Goal: Information Seeking & Learning: Learn about a topic

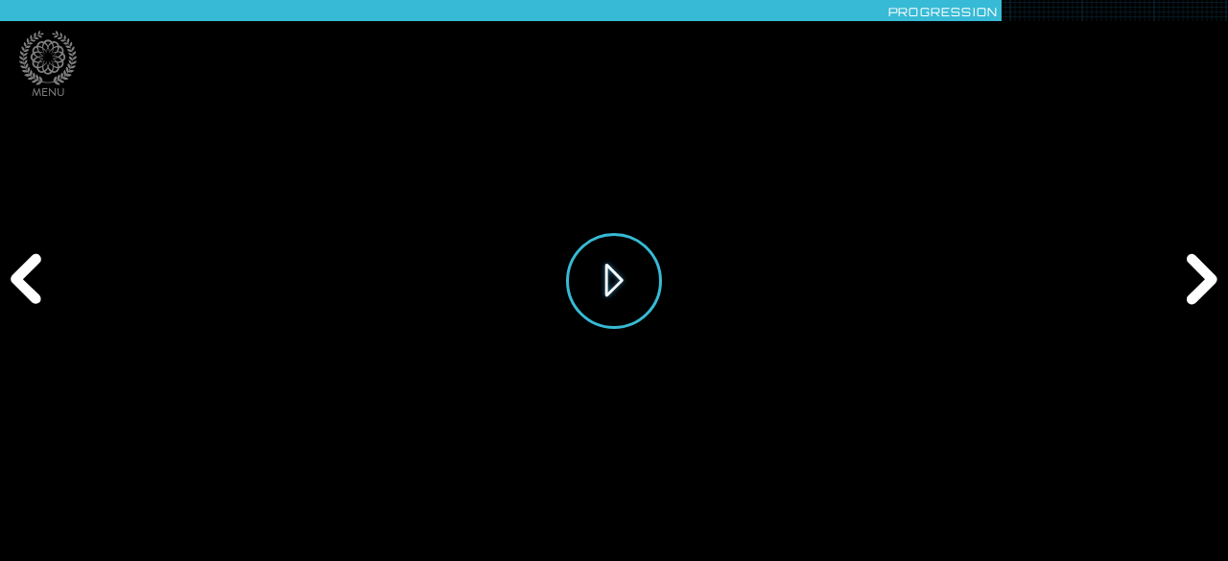
click at [616, 273] on button "Jouer" at bounding box center [614, 281] width 96 height 96
click at [616, 282] on button "Jouer" at bounding box center [614, 281] width 96 height 96
click at [630, 301] on button "Jouer" at bounding box center [614, 281] width 96 height 96
click at [617, 269] on button "Jouer" at bounding box center [614, 281] width 96 height 96
click at [634, 314] on button "Jouer" at bounding box center [614, 281] width 96 height 96
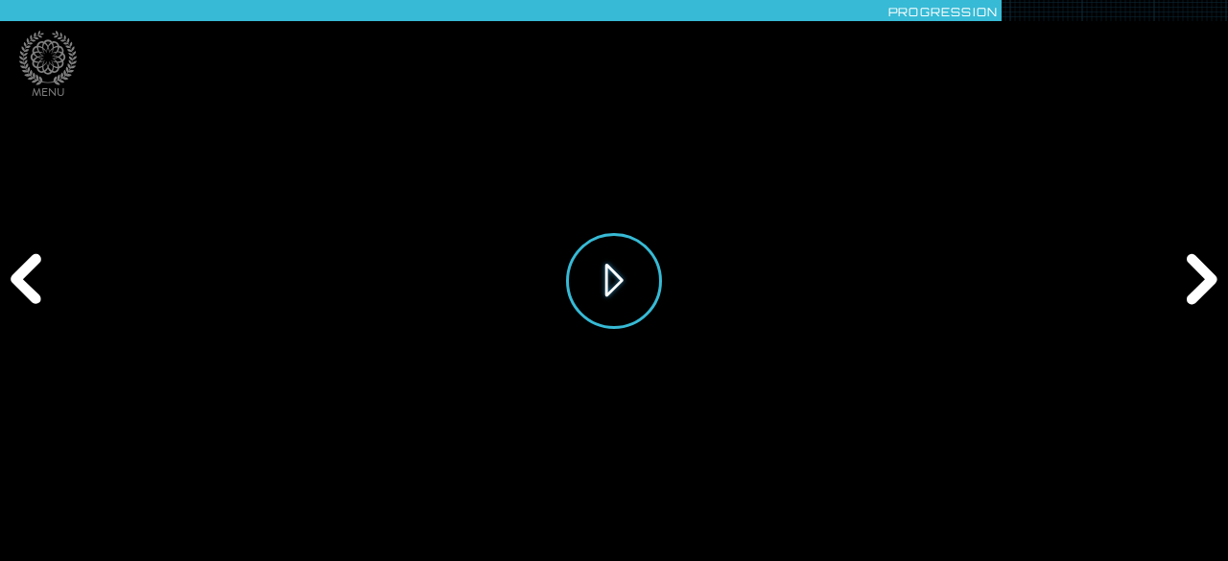
click at [635, 305] on button "Jouer" at bounding box center [614, 281] width 96 height 96
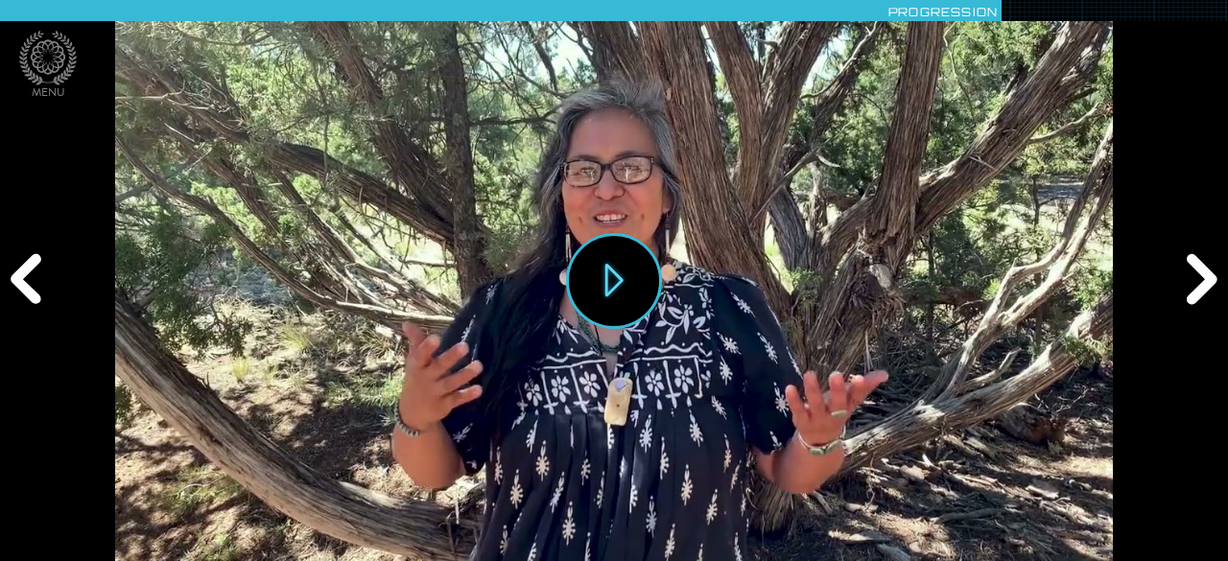
click at [1199, 270] on div "Suivant" at bounding box center [1199, 281] width 59 height 169
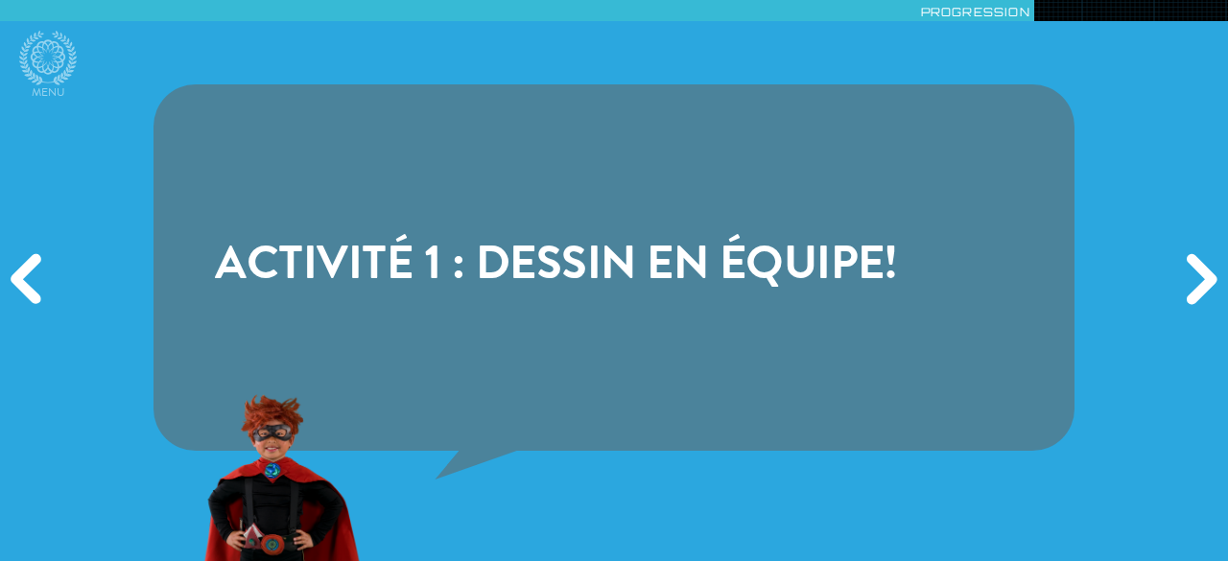
click at [1199, 270] on div "Suivant" at bounding box center [1199, 281] width 59 height 169
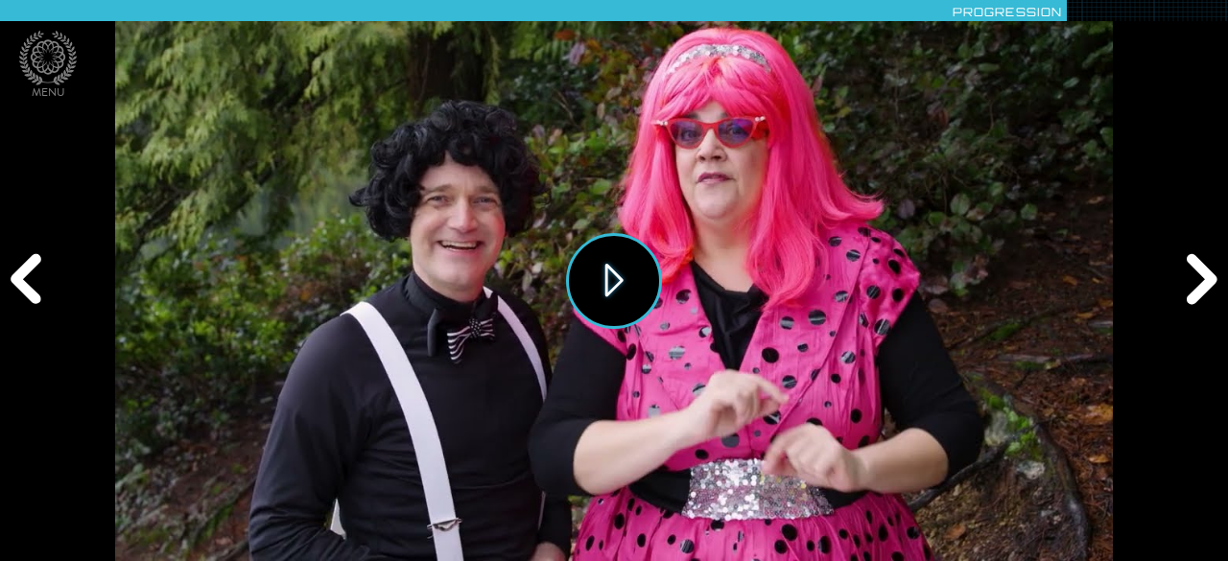
click at [623, 279] on button "Jouer" at bounding box center [614, 281] width 96 height 96
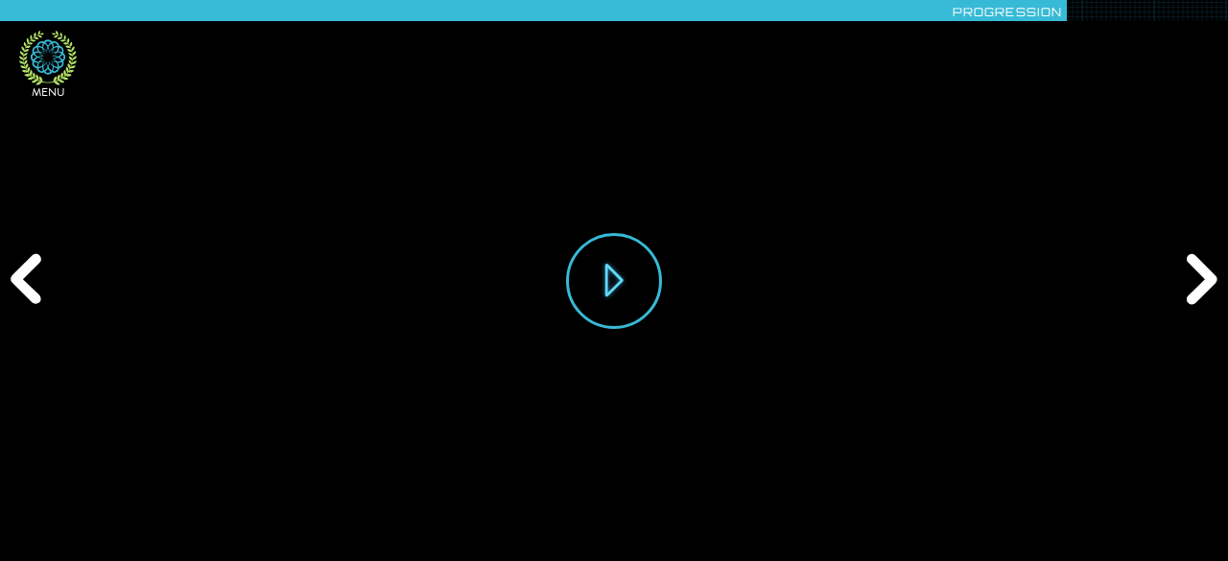
click at [52, 52] on icon at bounding box center [48, 56] width 35 height 35
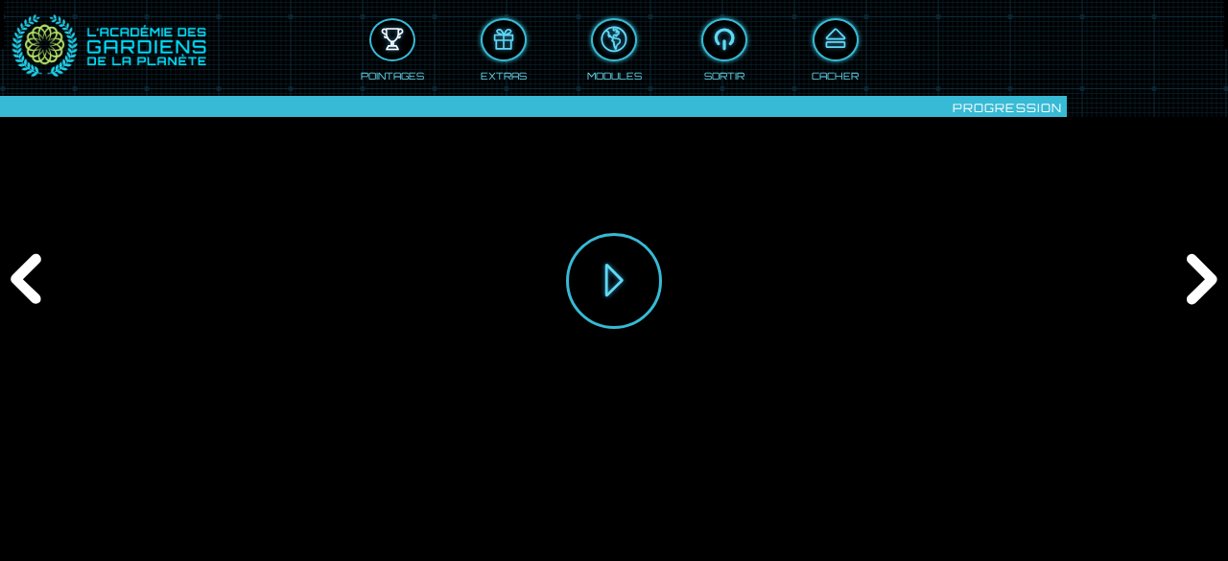
click at [394, 29] on div at bounding box center [392, 40] width 42 height 32
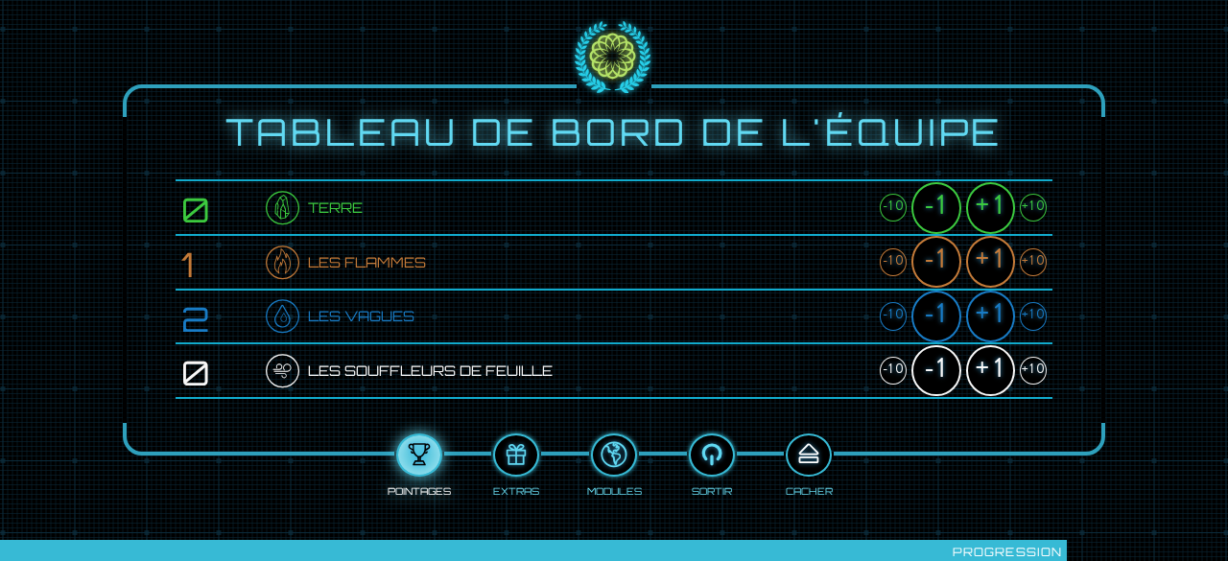
click at [808, 456] on div at bounding box center [809, 456] width 42 height 32
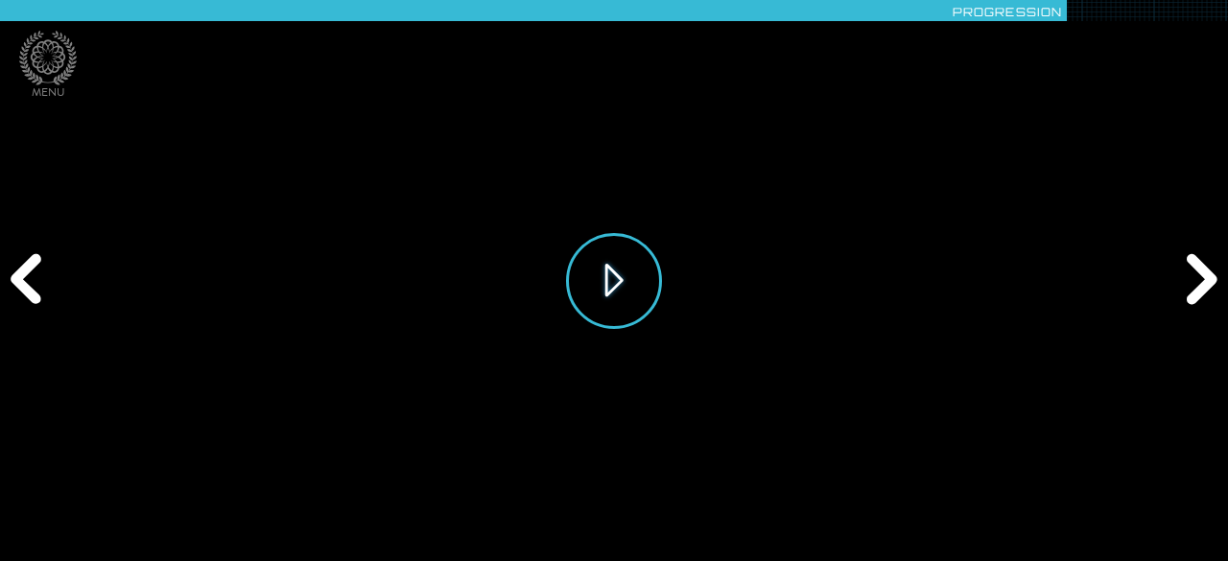
click at [627, 280] on button "Jouer" at bounding box center [614, 281] width 96 height 96
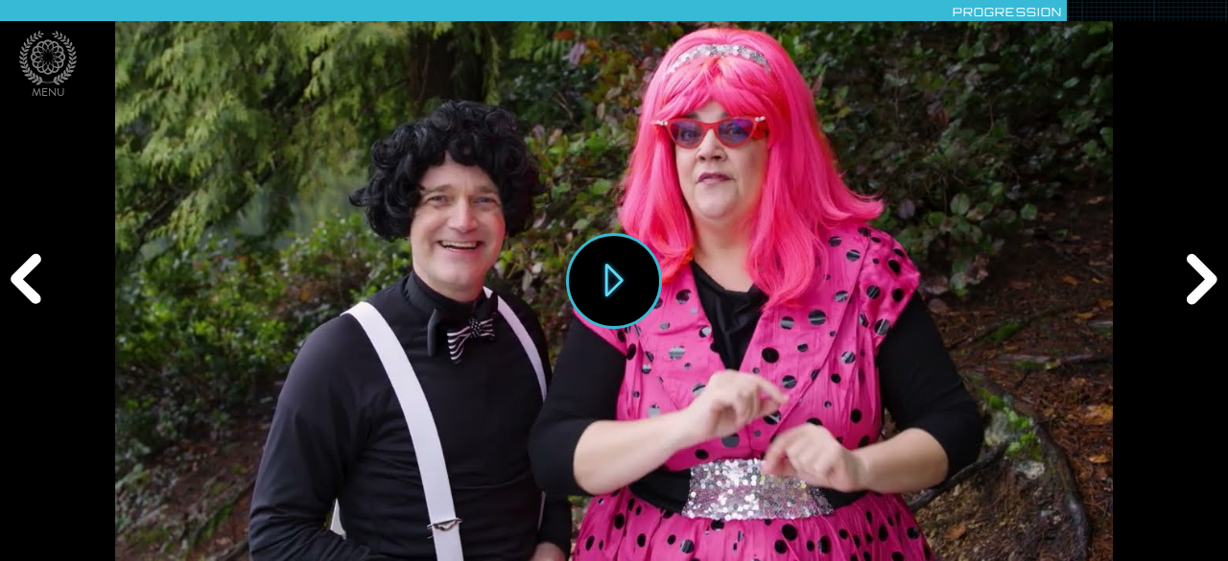
click at [1205, 276] on div "Suivant" at bounding box center [1199, 281] width 59 height 169
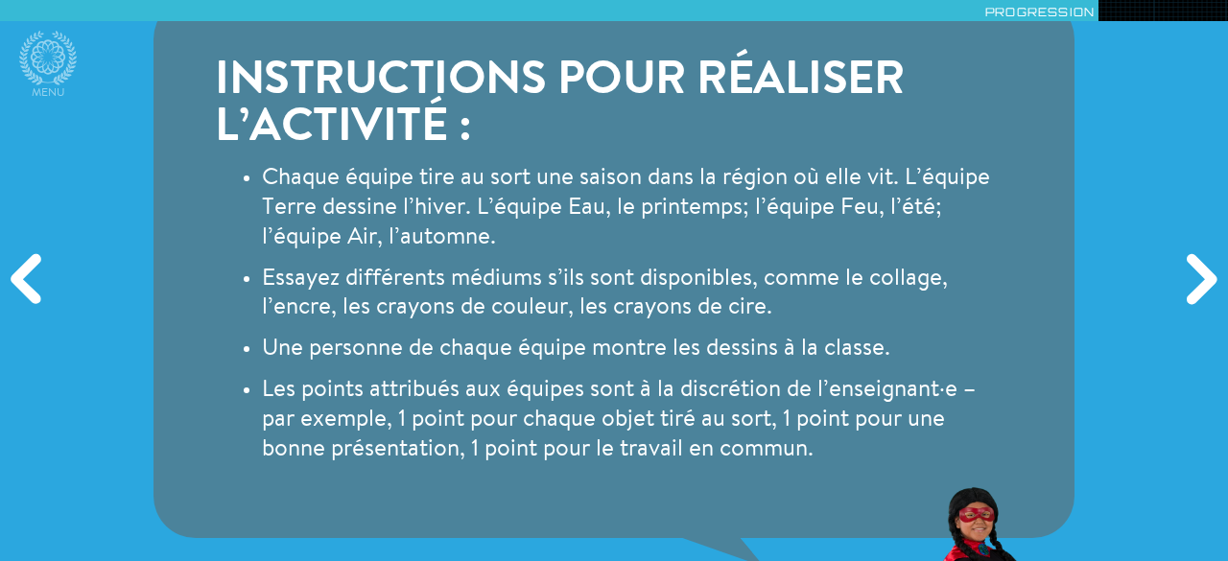
click at [1194, 271] on div "Suivant" at bounding box center [1199, 281] width 59 height 169
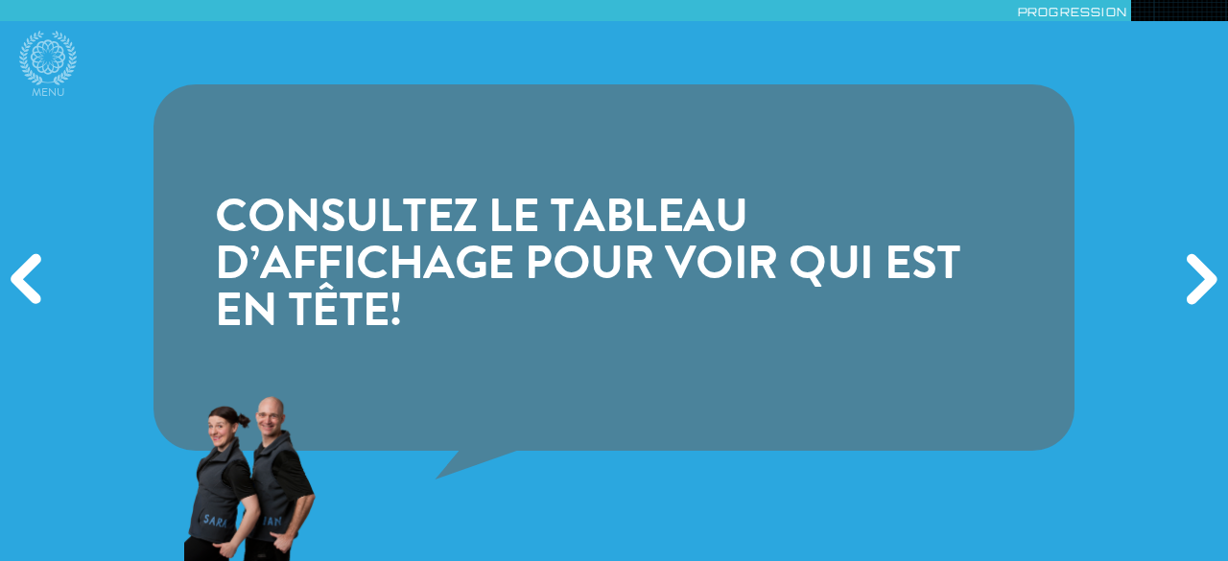
click at [1194, 275] on div "Suivant" at bounding box center [1199, 281] width 59 height 169
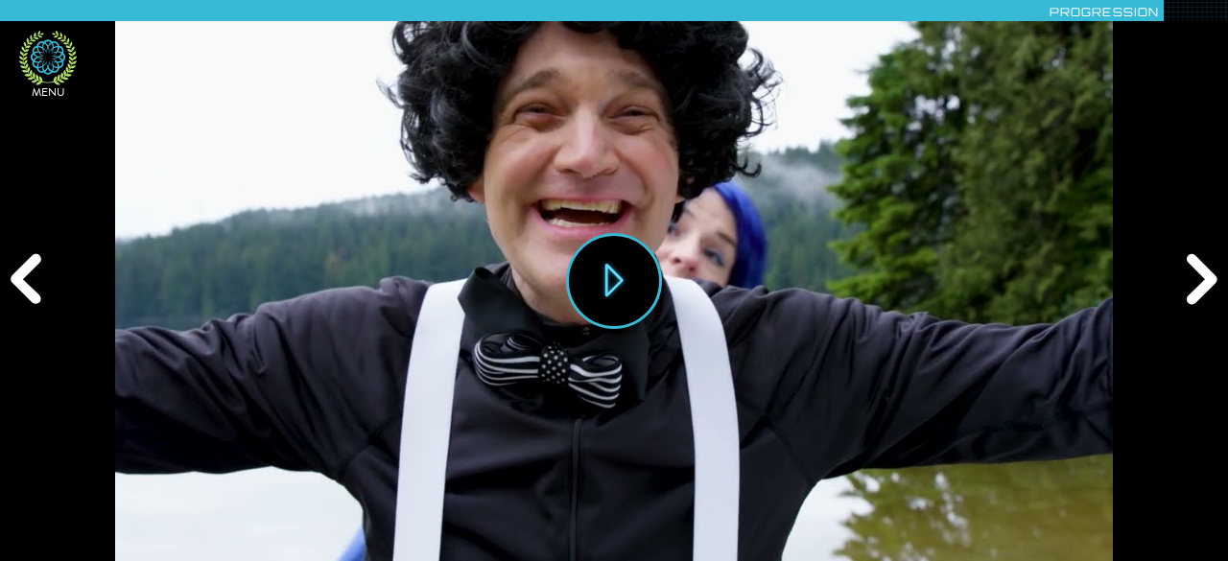
click at [57, 60] on icon at bounding box center [48, 58] width 58 height 55
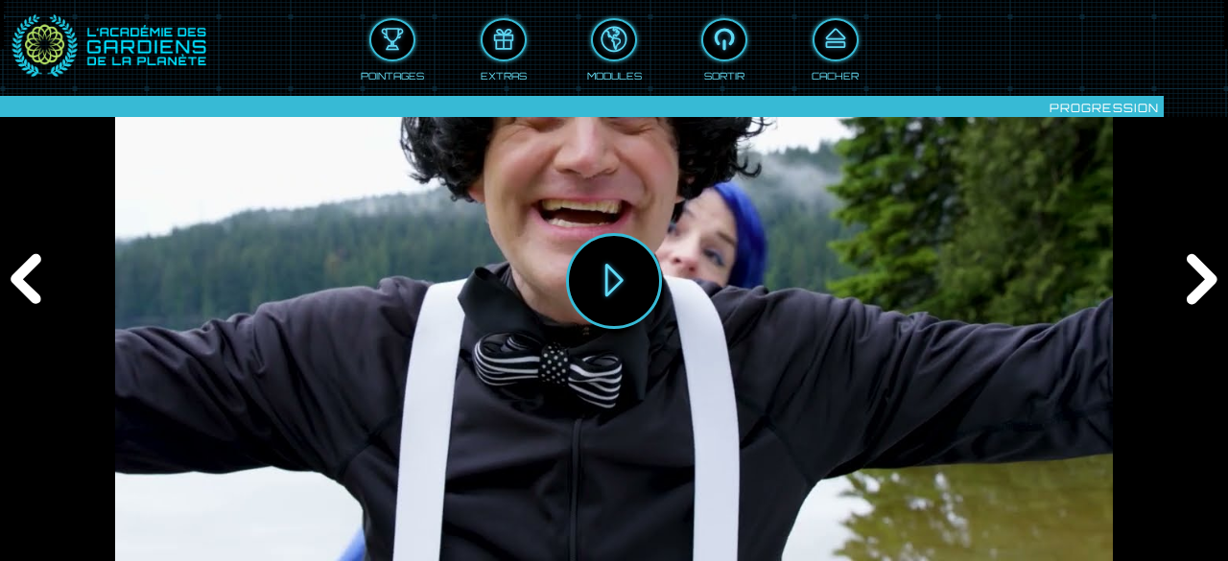
click at [169, 53] on div "Pointages Extras Modules Sortir Cacher" at bounding box center [614, 43] width 1099 height 79
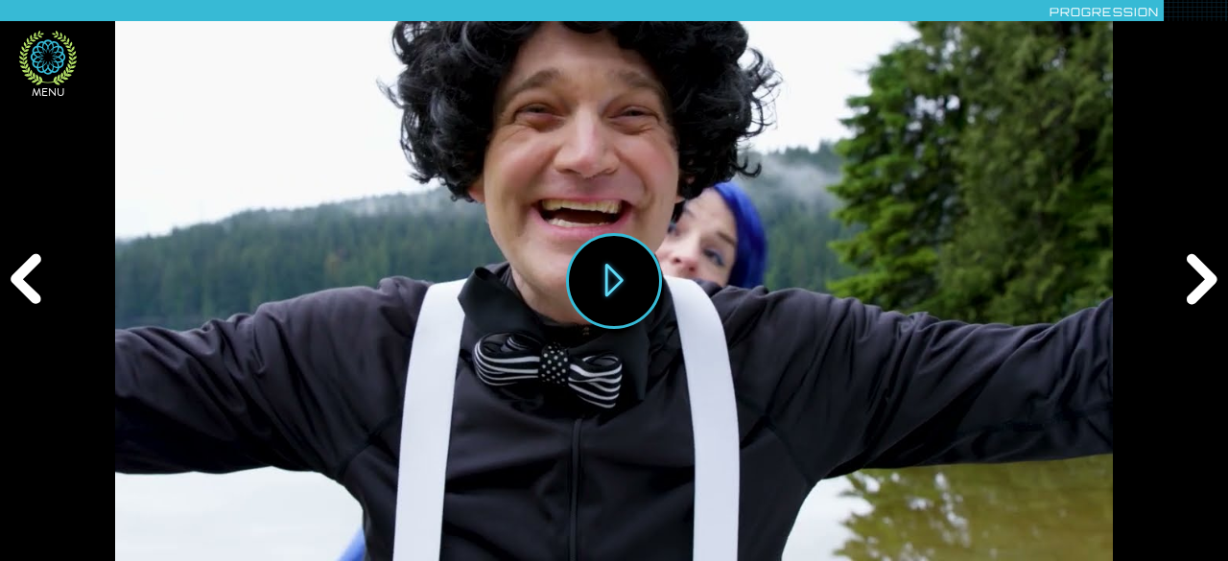
click at [58, 60] on icon at bounding box center [48, 58] width 58 height 55
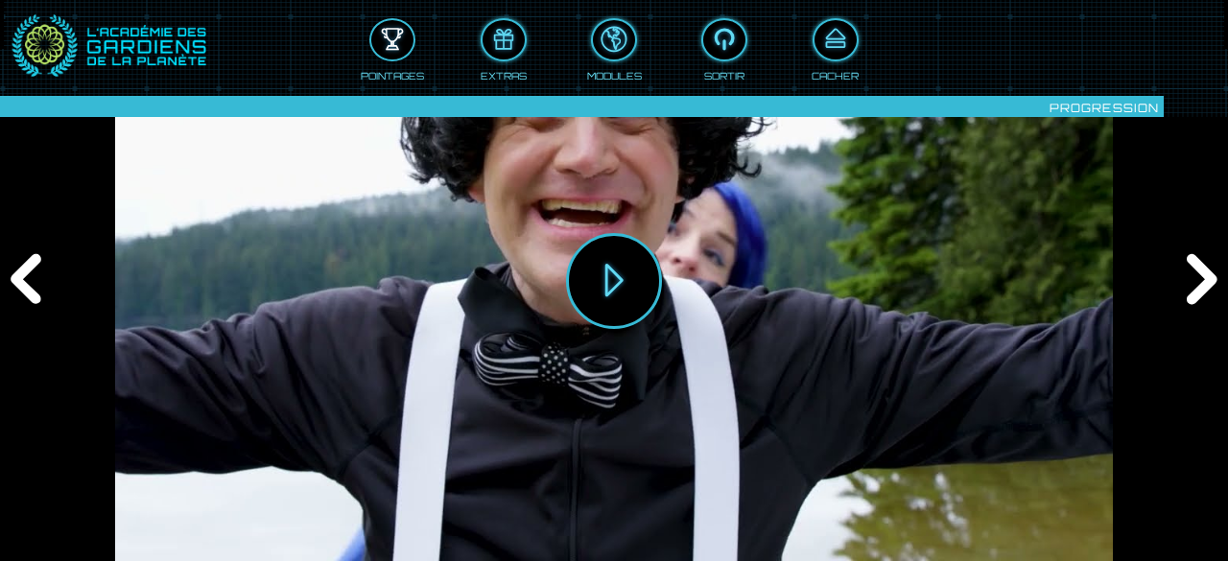
click at [400, 42] on div at bounding box center [392, 40] width 42 height 32
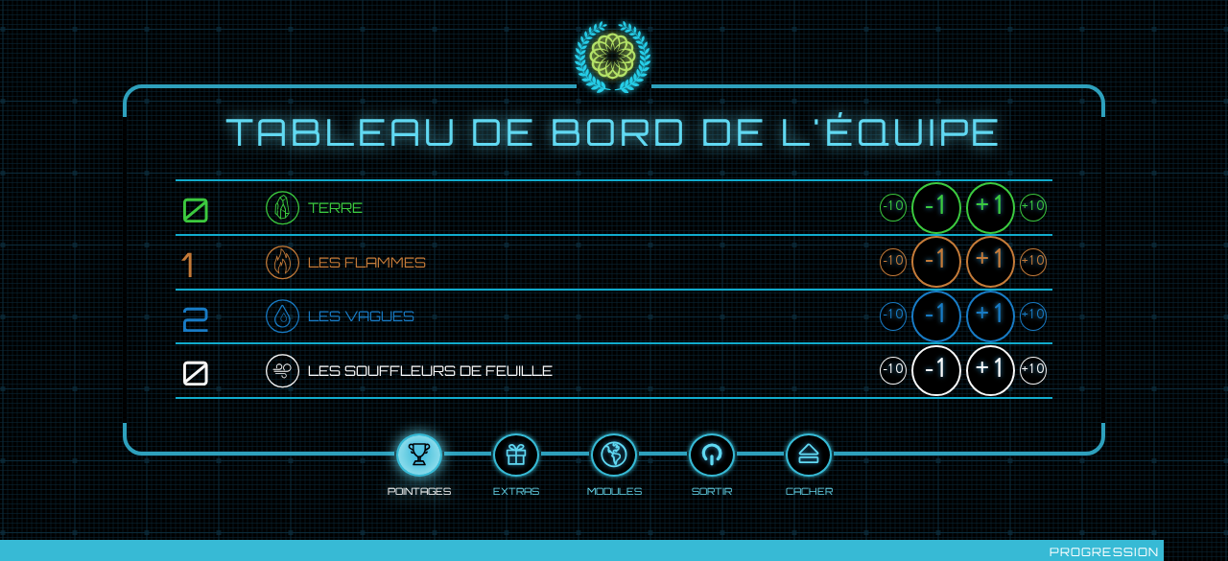
click at [336, 208] on span "Terre" at bounding box center [335, 208] width 55 height 22
click at [806, 449] on div at bounding box center [809, 456] width 42 height 32
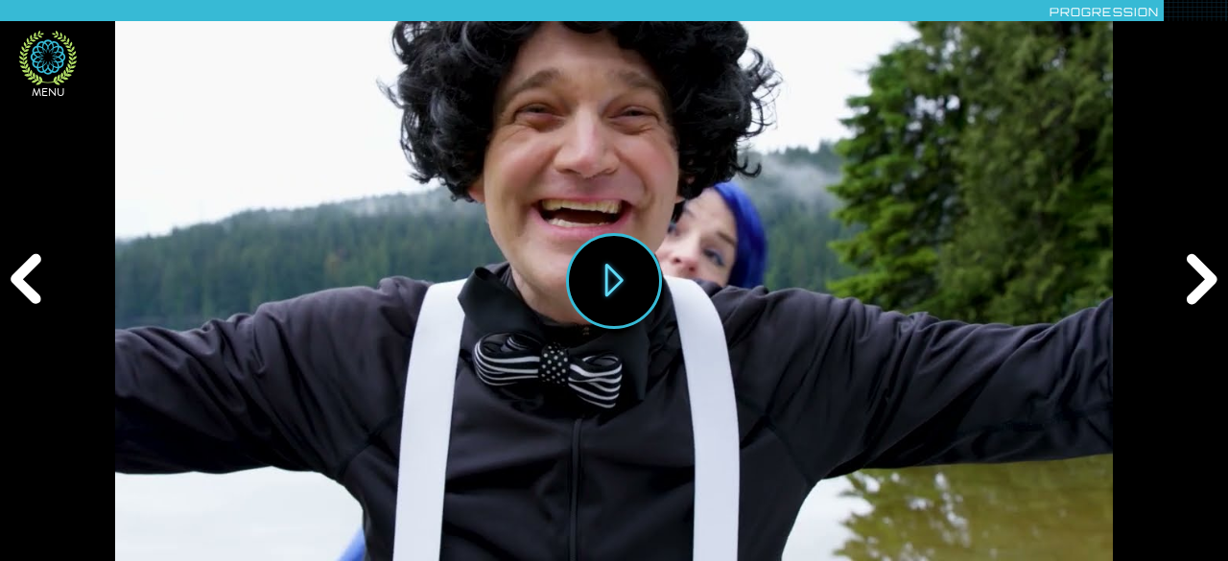
click at [45, 47] on icon at bounding box center [48, 58] width 58 height 55
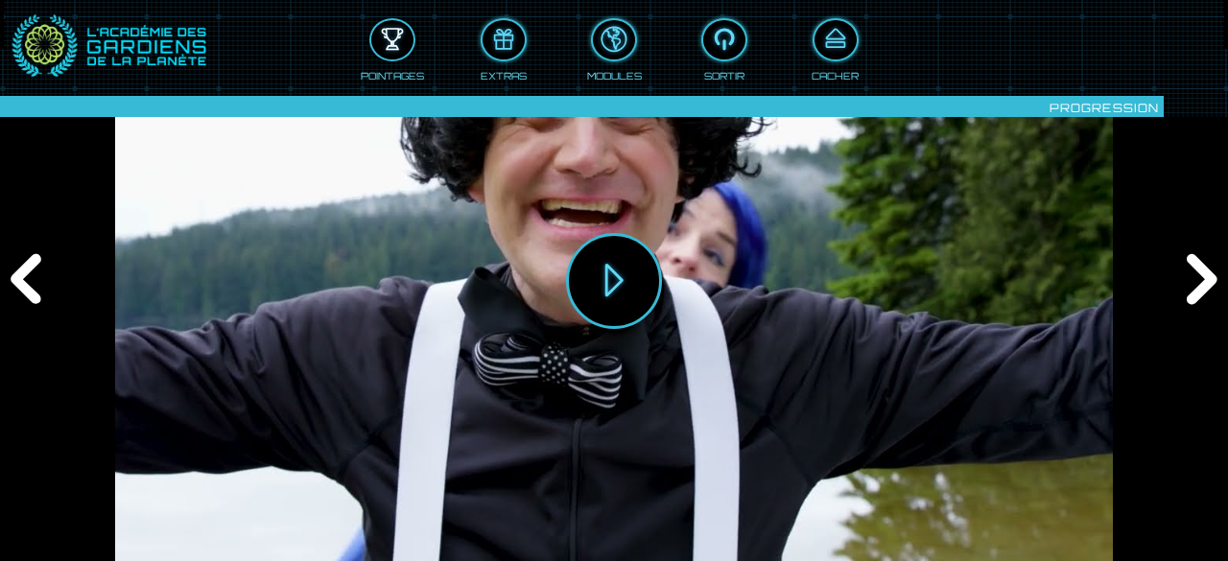
click at [395, 36] on div at bounding box center [392, 40] width 42 height 32
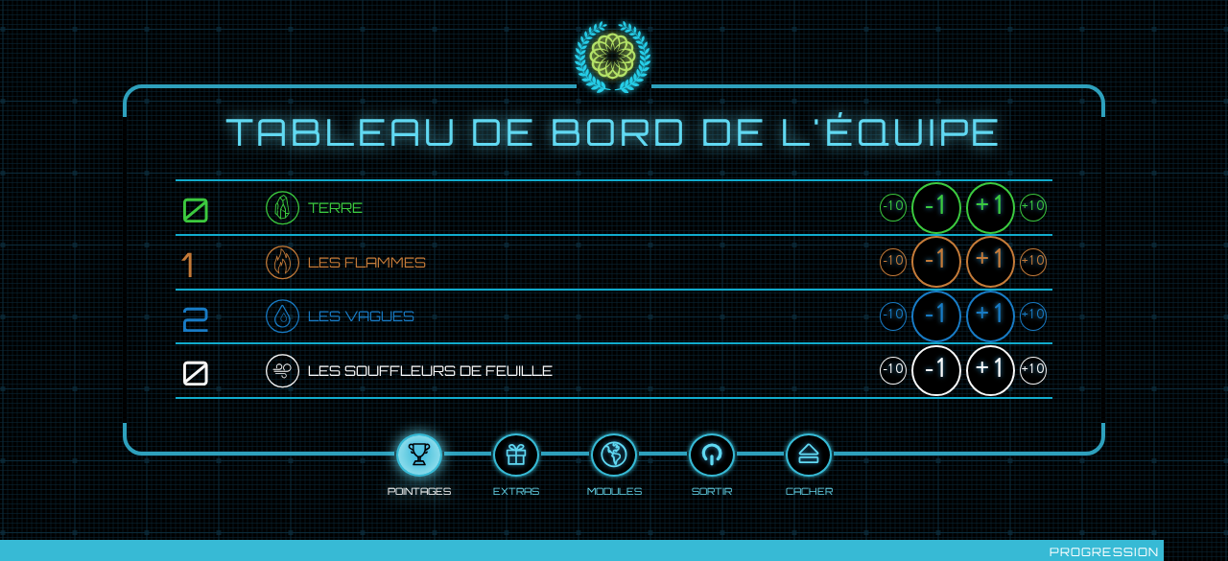
click at [996, 198] on div "+1" at bounding box center [990, 208] width 49 height 52
click at [806, 457] on div at bounding box center [809, 456] width 42 height 32
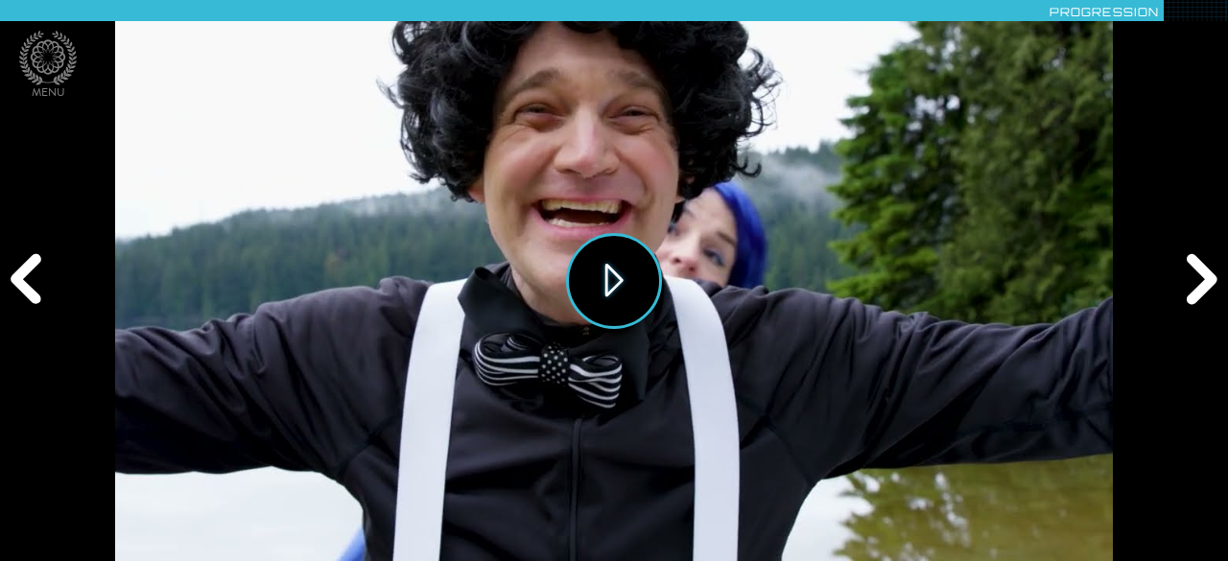
click at [607, 288] on button "Jouer" at bounding box center [614, 281] width 96 height 96
click at [1194, 288] on div "Suivant" at bounding box center [1199, 281] width 59 height 169
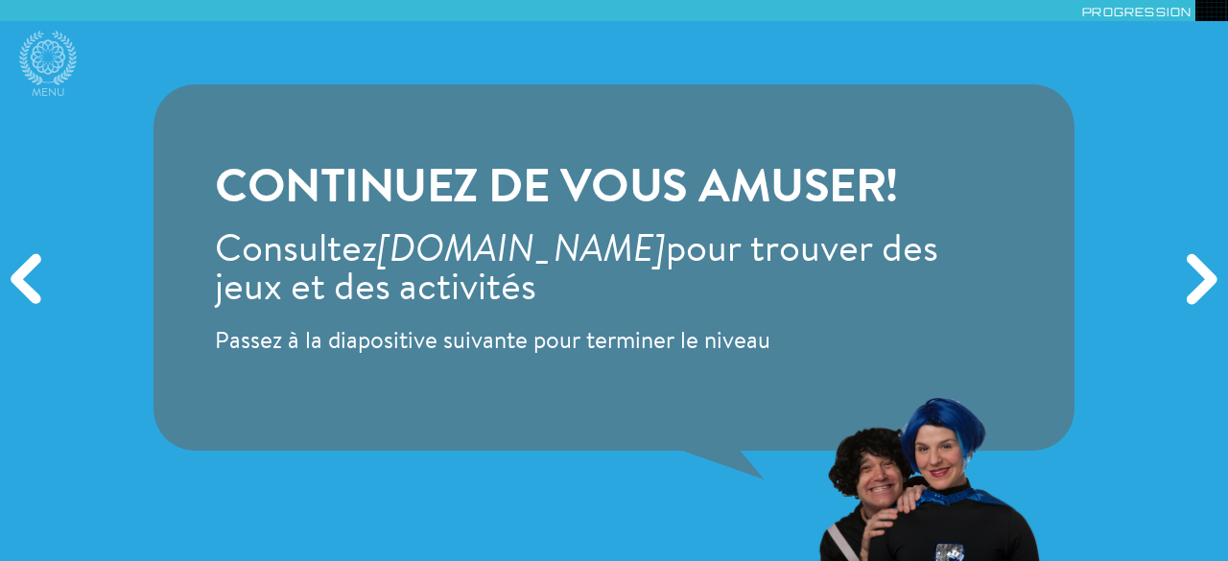
click at [1194, 288] on div "Suivant" at bounding box center [1199, 281] width 59 height 169
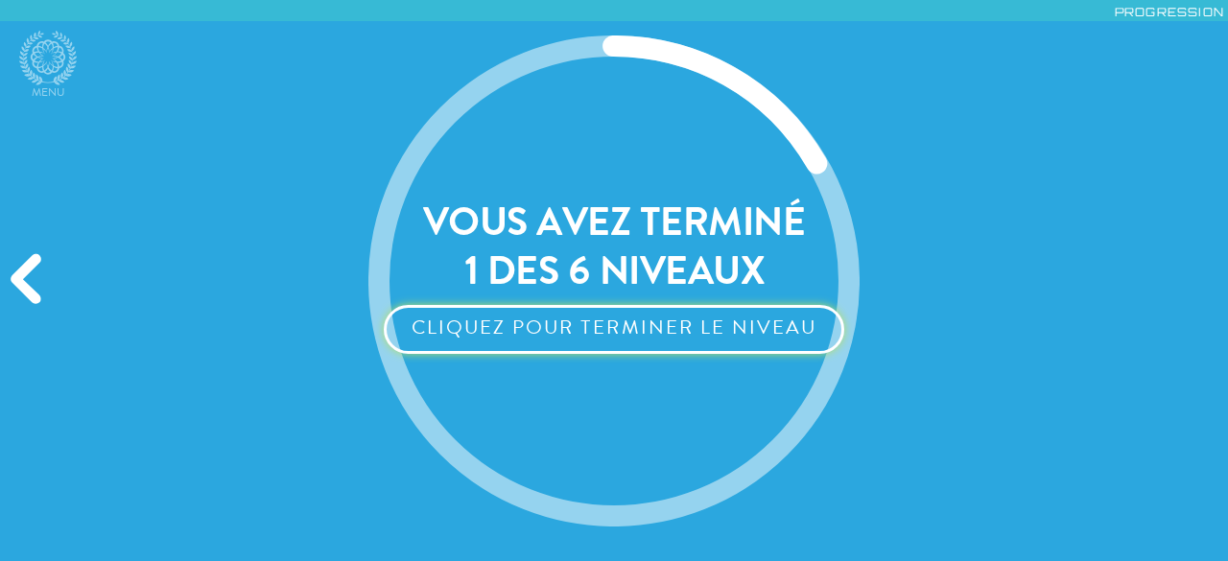
click at [664, 328] on button "Cliquez pour terminer le niveau" at bounding box center [614, 329] width 461 height 49
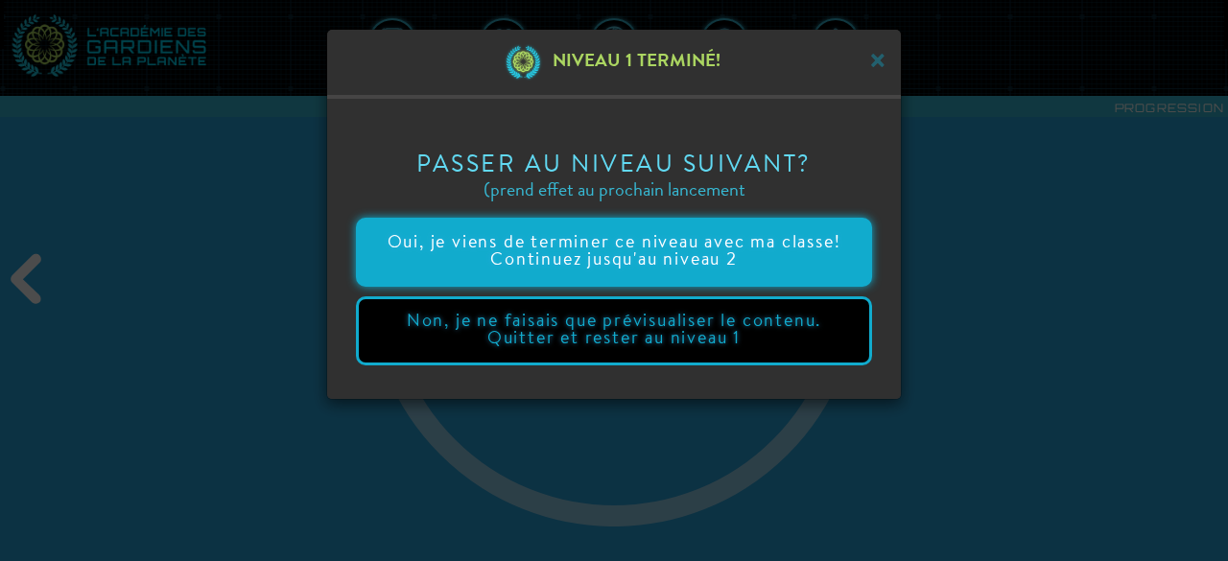
click at [662, 270] on button "Oui, je viens de terminer ce niveau avec ma classe! Continuez jusqu'au niveau 2" at bounding box center [614, 252] width 516 height 69
